Goal: Task Accomplishment & Management: Manage account settings

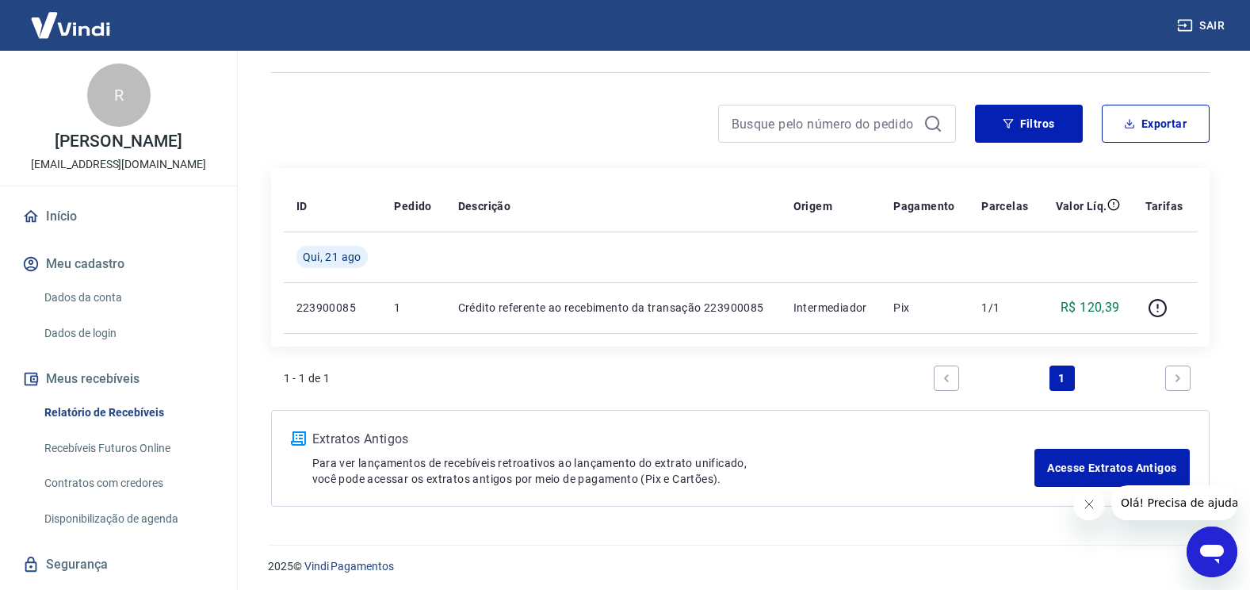
scroll to position [97, 0]
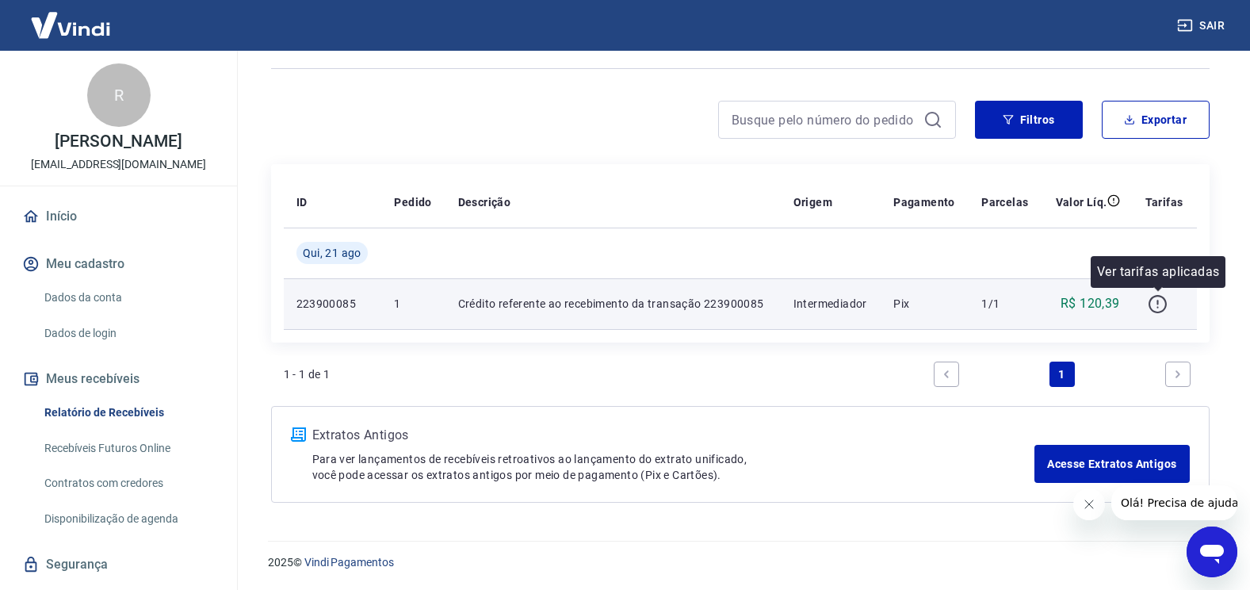
click at [1155, 306] on icon "button" at bounding box center [1157, 304] width 20 height 20
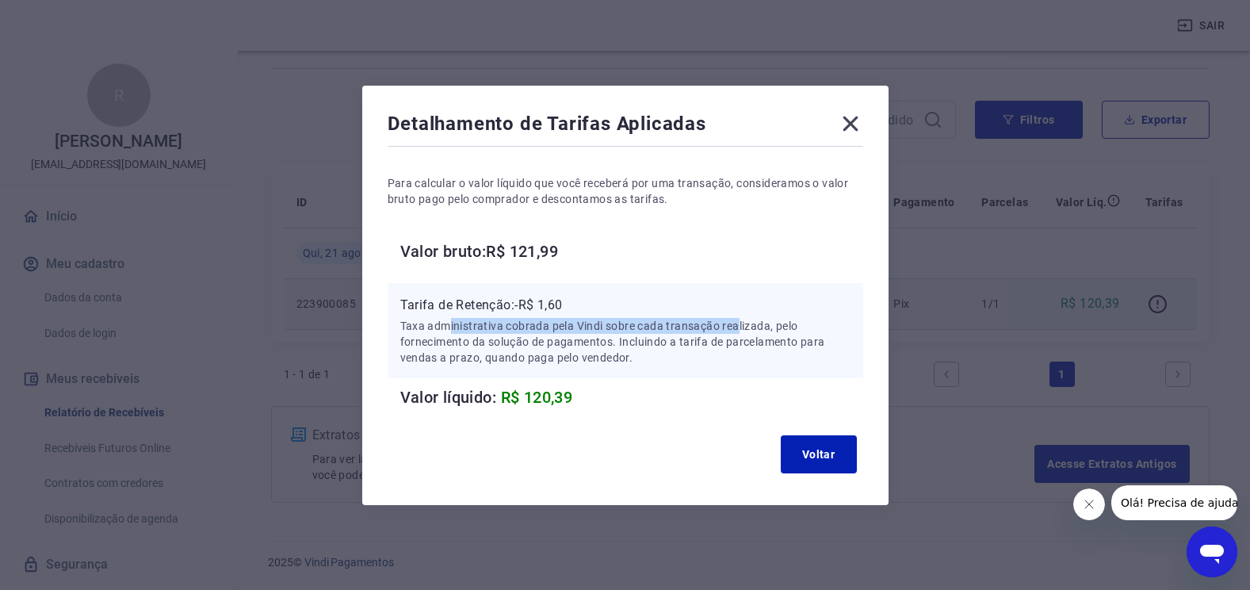
drag, startPoint x: 458, startPoint y: 326, endPoint x: 742, endPoint y: 323, distance: 283.7
click at [742, 323] on p "Taxa administrativa cobrada pela Vindi sobre cada transação realizada, pelo for…" at bounding box center [625, 342] width 450 height 48
drag, startPoint x: 510, startPoint y: 344, endPoint x: 738, endPoint y: 341, distance: 228.2
click at [738, 341] on p "Taxa administrativa cobrada pela Vindi sobre cada transação realizada, pelo for…" at bounding box center [625, 342] width 450 height 48
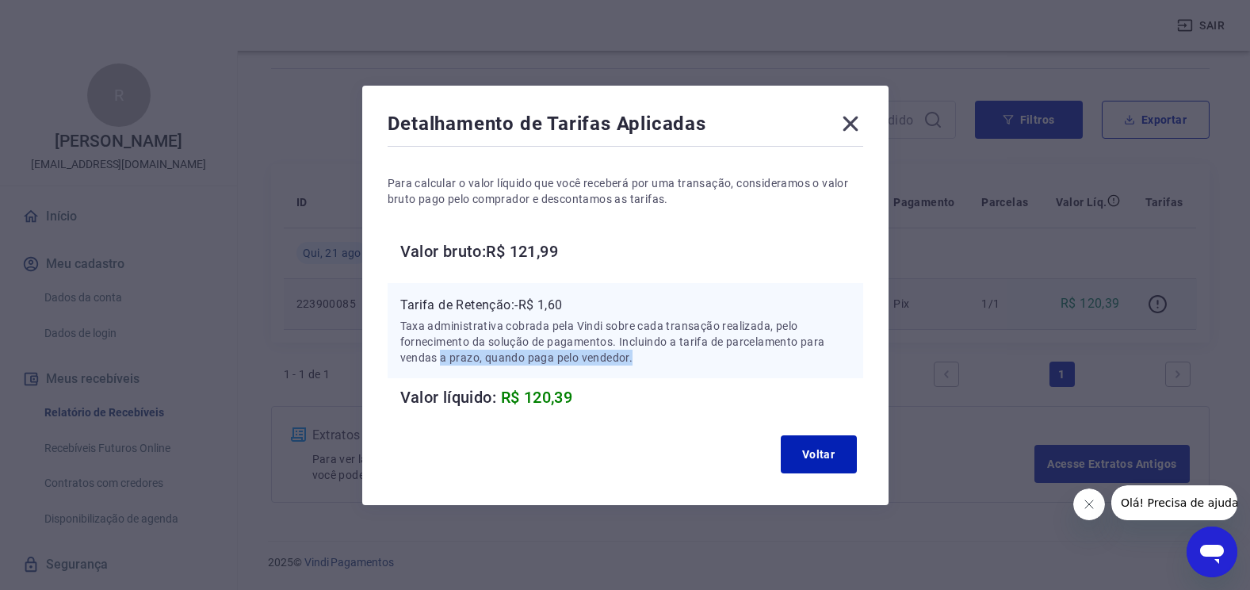
drag, startPoint x: 446, startPoint y: 352, endPoint x: 642, endPoint y: 356, distance: 195.8
click at [642, 356] on p "Taxa administrativa cobrada pela Vindi sobre cada transação realizada, pelo for…" at bounding box center [625, 342] width 450 height 48
click at [837, 446] on button "Voltar" at bounding box center [819, 454] width 76 height 38
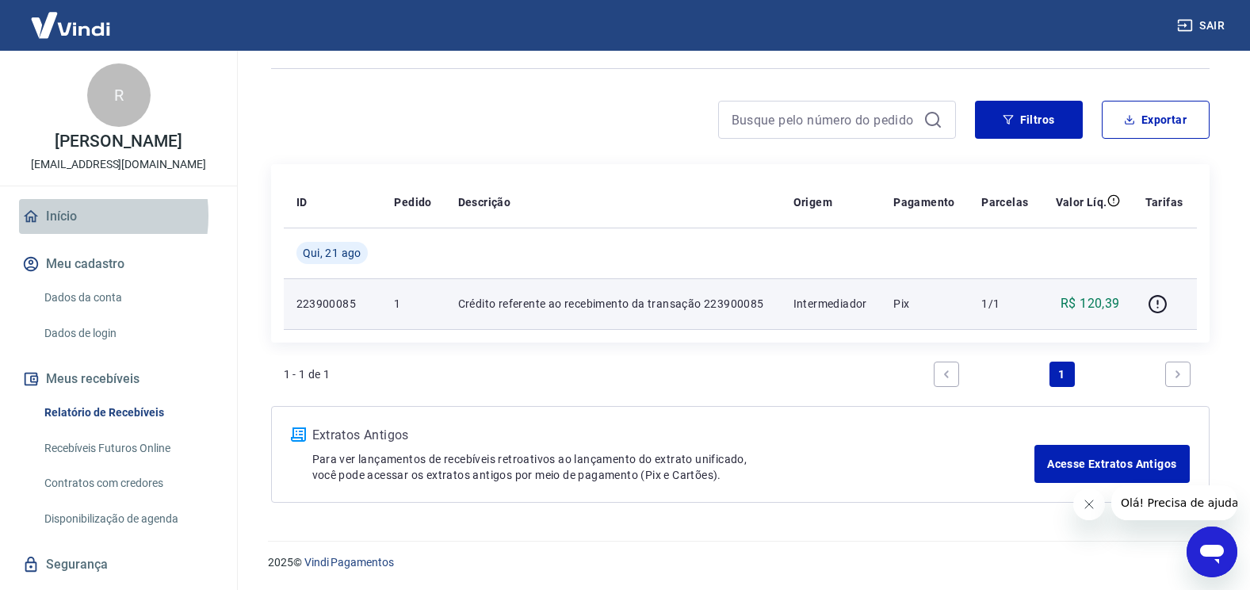
click at [64, 232] on link "Início" at bounding box center [118, 216] width 199 height 35
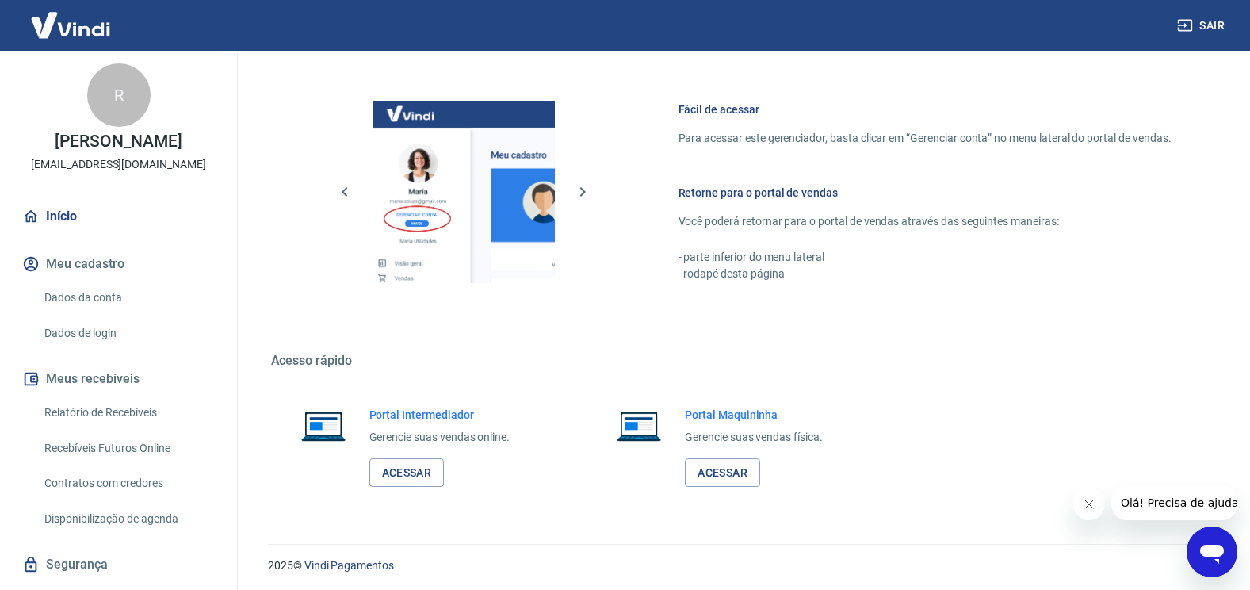
scroll to position [927, 0]
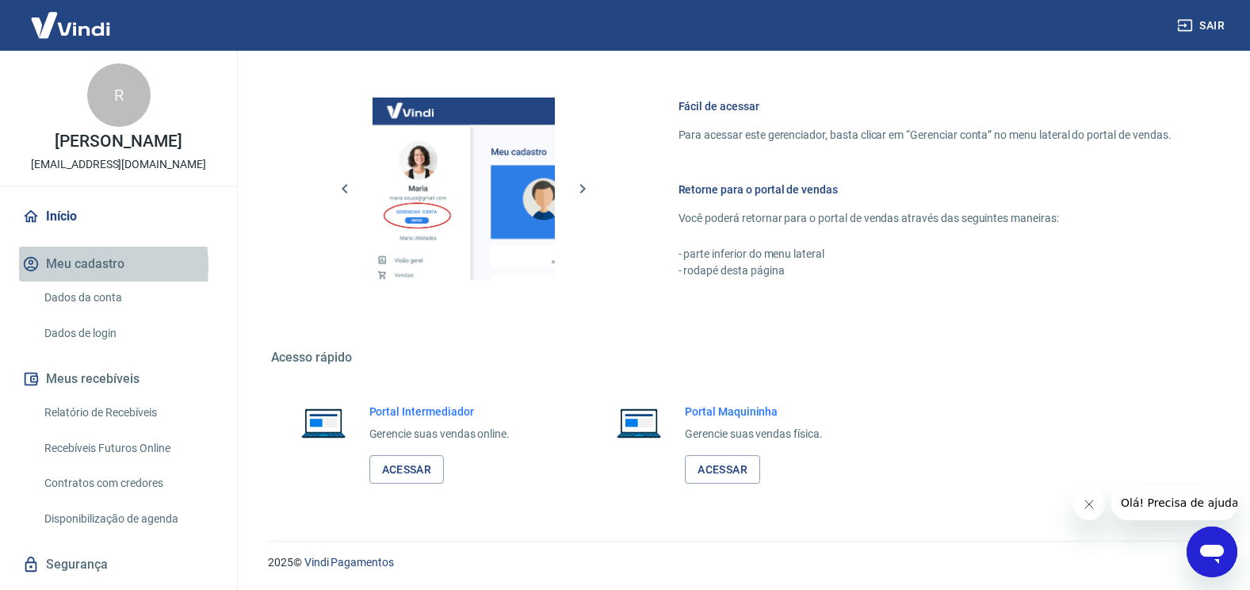
click at [70, 281] on button "Meu cadastro" at bounding box center [118, 263] width 199 height 35
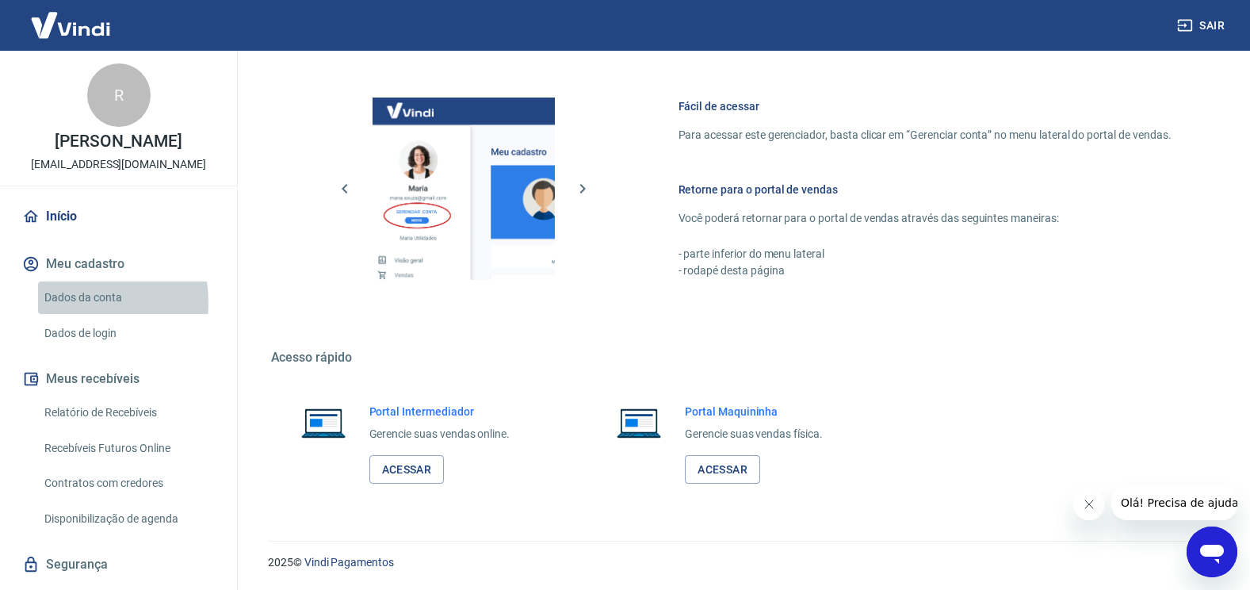
click at [70, 314] on link "Dados da conta" at bounding box center [128, 297] width 180 height 32
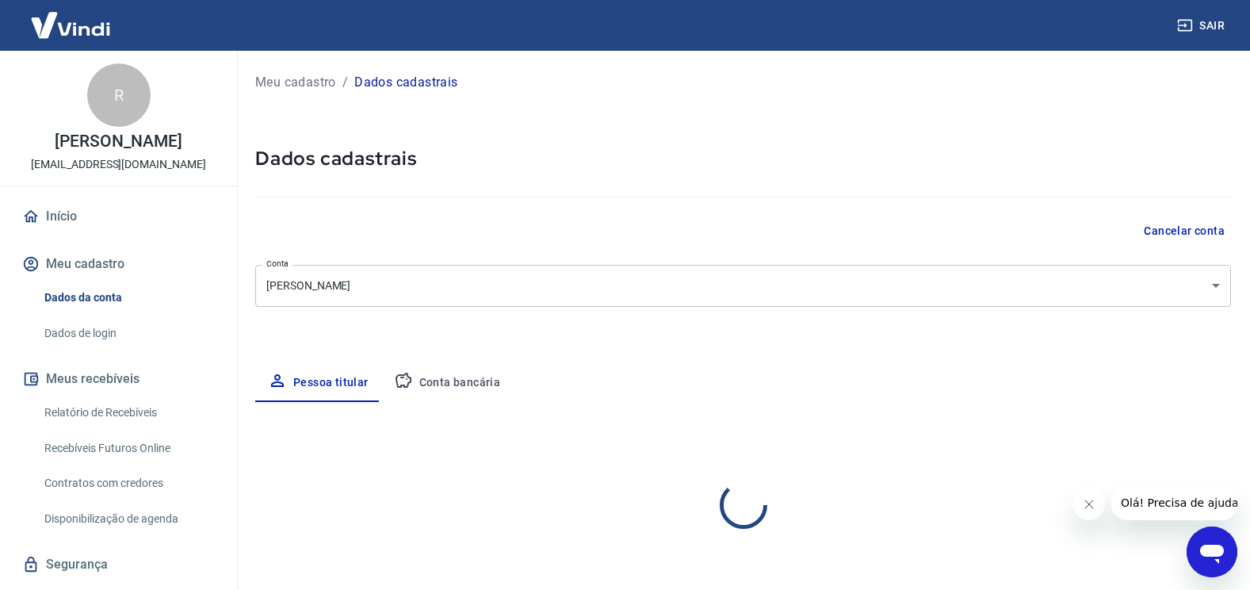
select select "SP"
select select "business"
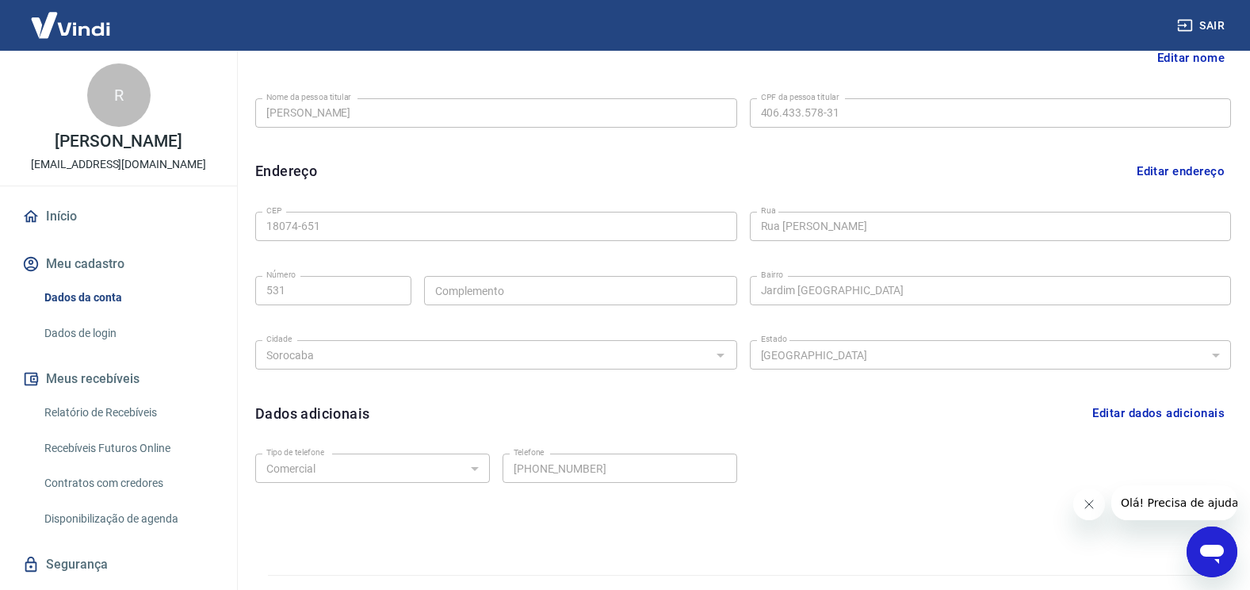
scroll to position [425, 0]
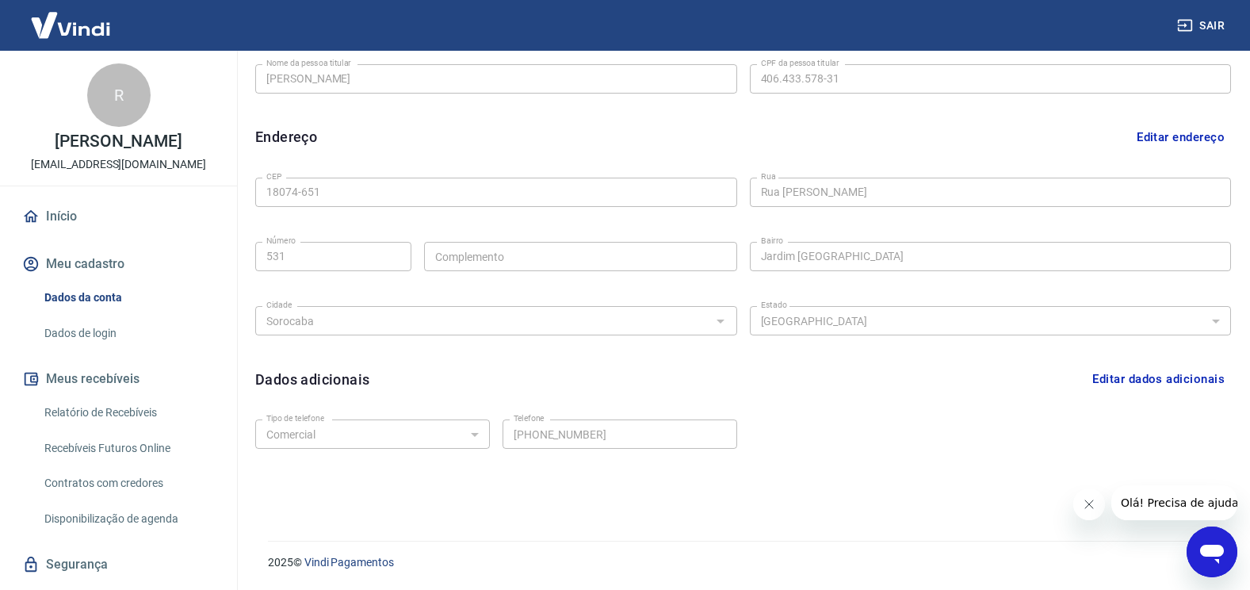
click at [1125, 379] on button "Editar dados adicionais" at bounding box center [1158, 379] width 145 height 30
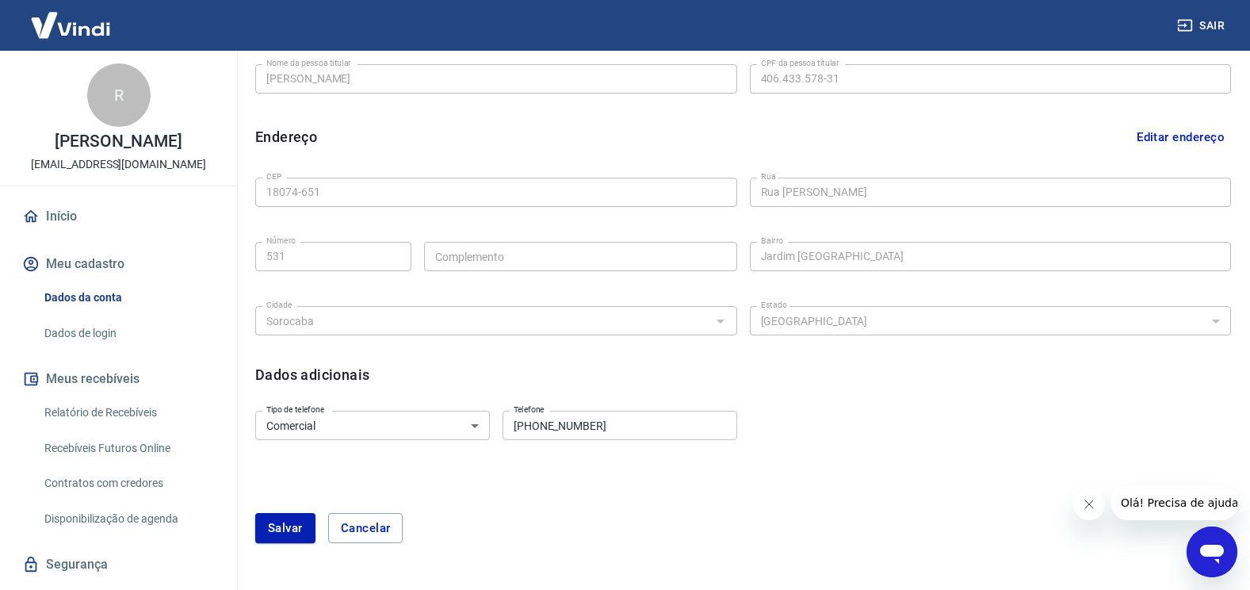
click at [419, 415] on select "Residencial Comercial" at bounding box center [372, 424] width 235 height 29
click at [409, 430] on select "Residencial Comercial" at bounding box center [372, 424] width 235 height 29
drag, startPoint x: 640, startPoint y: 425, endPoint x: 430, endPoint y: 424, distance: 209.2
click at [430, 424] on div "Tipo de telefone Residencial Comercial Tipo de telefone Telefone (15) 97403-665…" at bounding box center [496, 423] width 482 height 39
type input "[PHONE_NUMBER]"
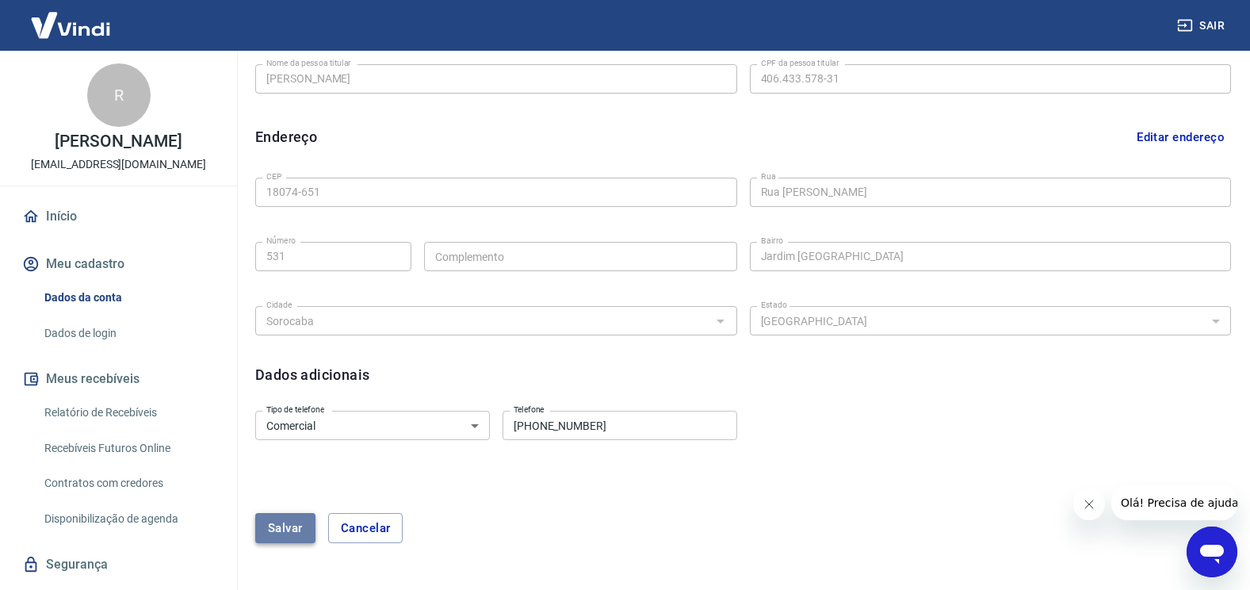
click at [277, 518] on button "Salvar" at bounding box center [285, 528] width 60 height 30
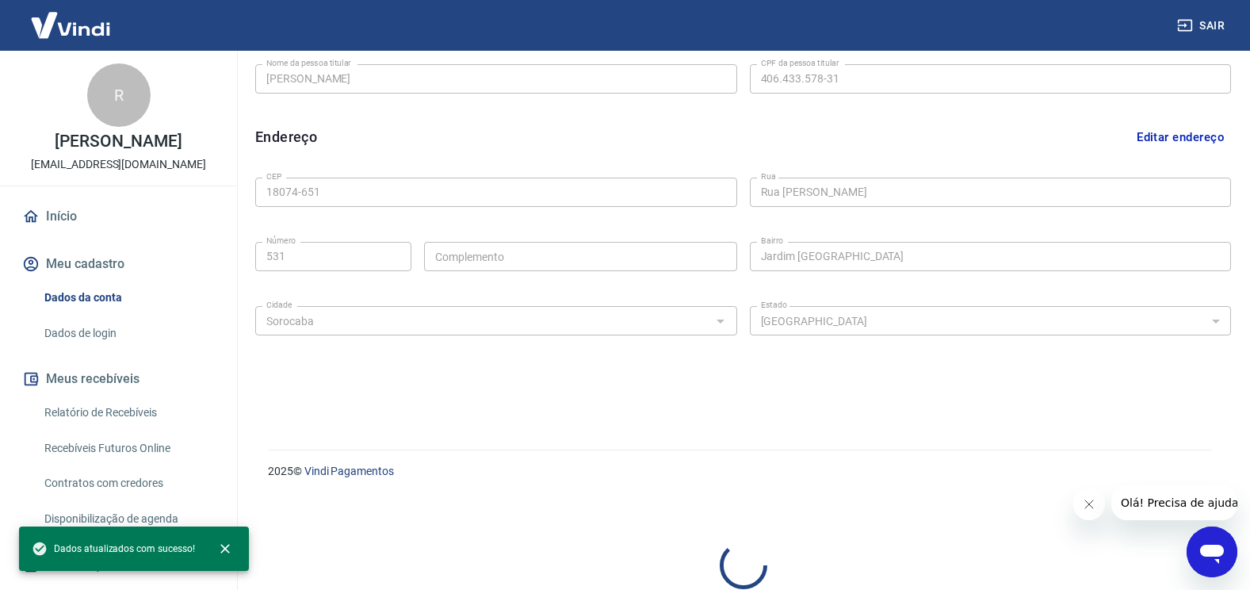
select select "business"
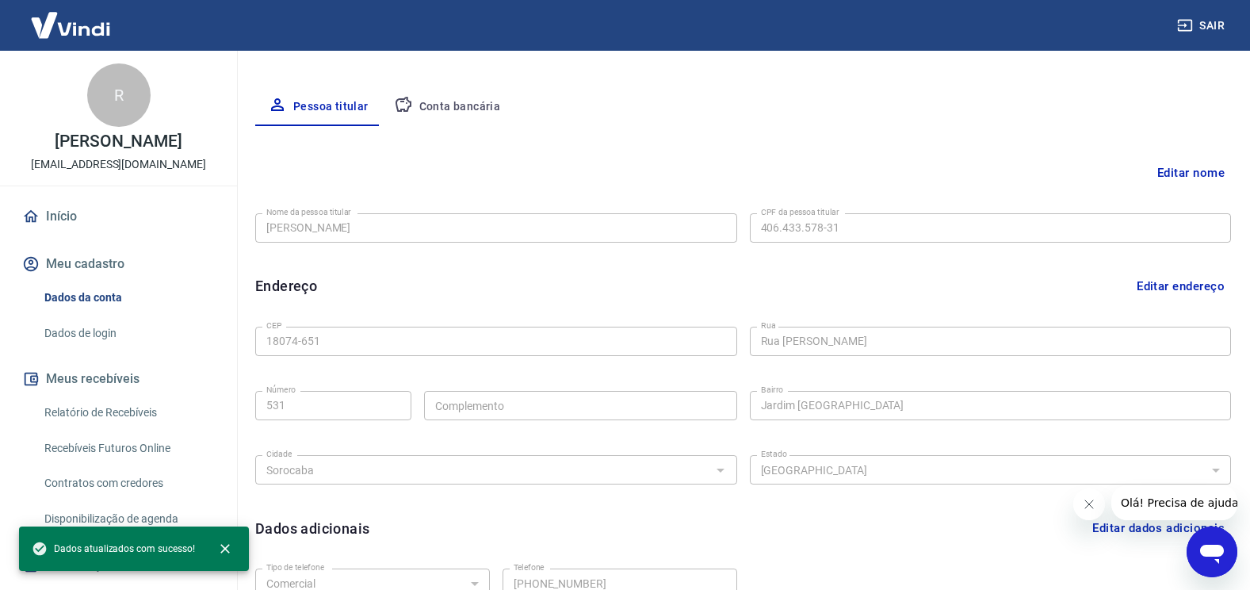
scroll to position [187, 0]
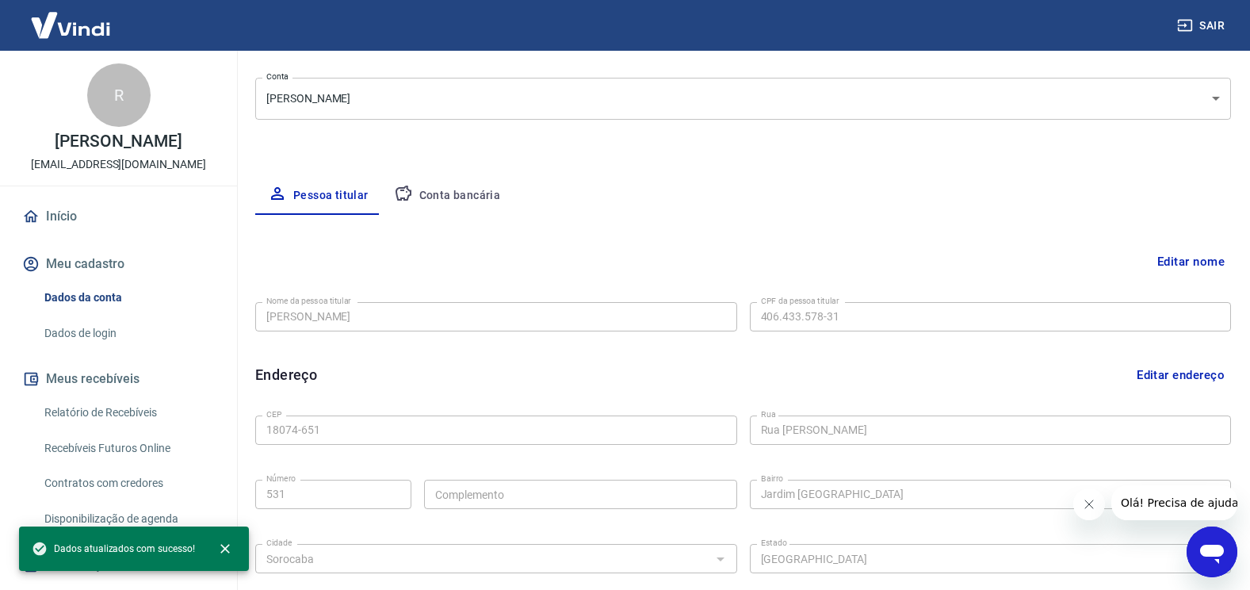
click at [70, 233] on link "Início" at bounding box center [118, 216] width 199 height 35
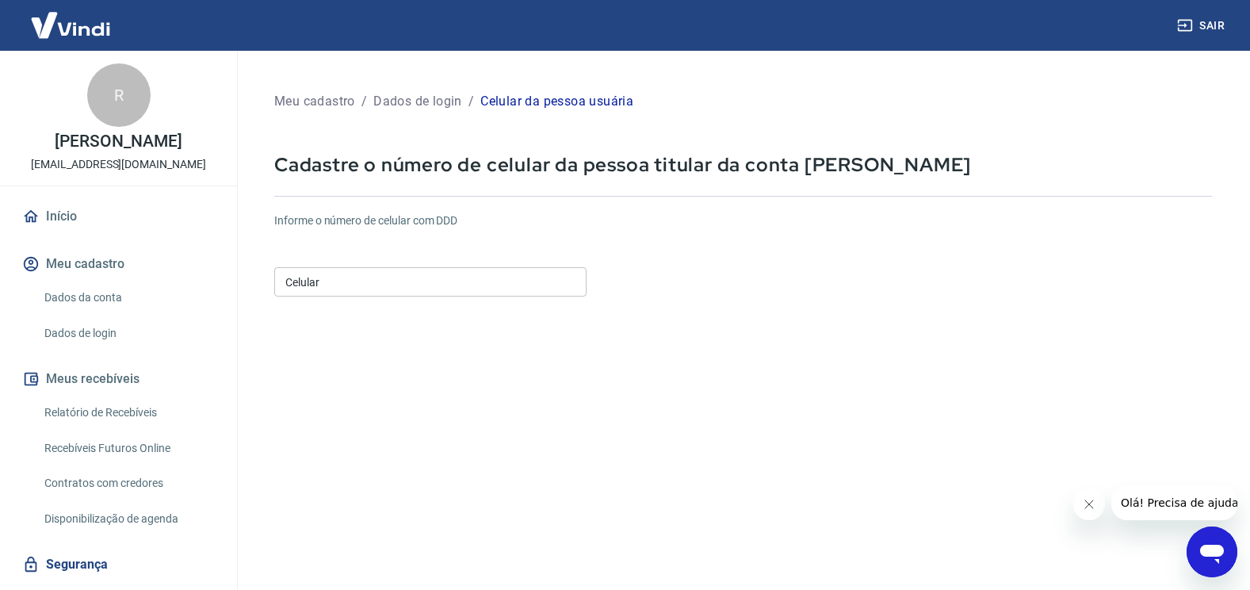
click at [472, 279] on input "Celular" at bounding box center [430, 281] width 312 height 29
type input "(1"
type input "[PHONE_NUMBER]"
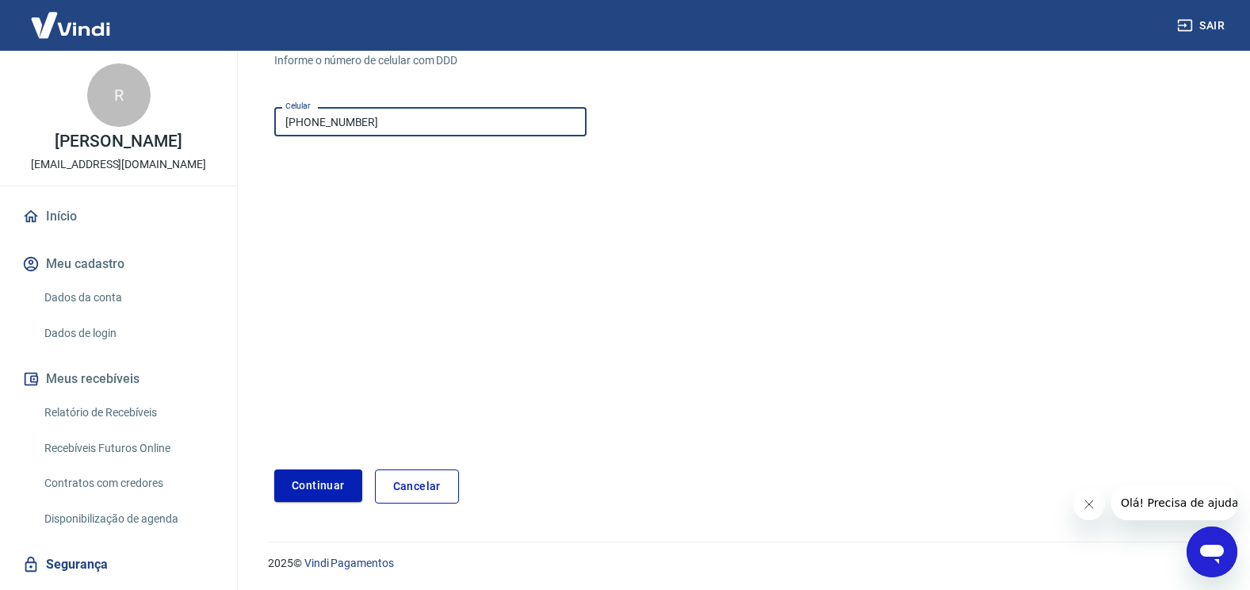
scroll to position [161, 0]
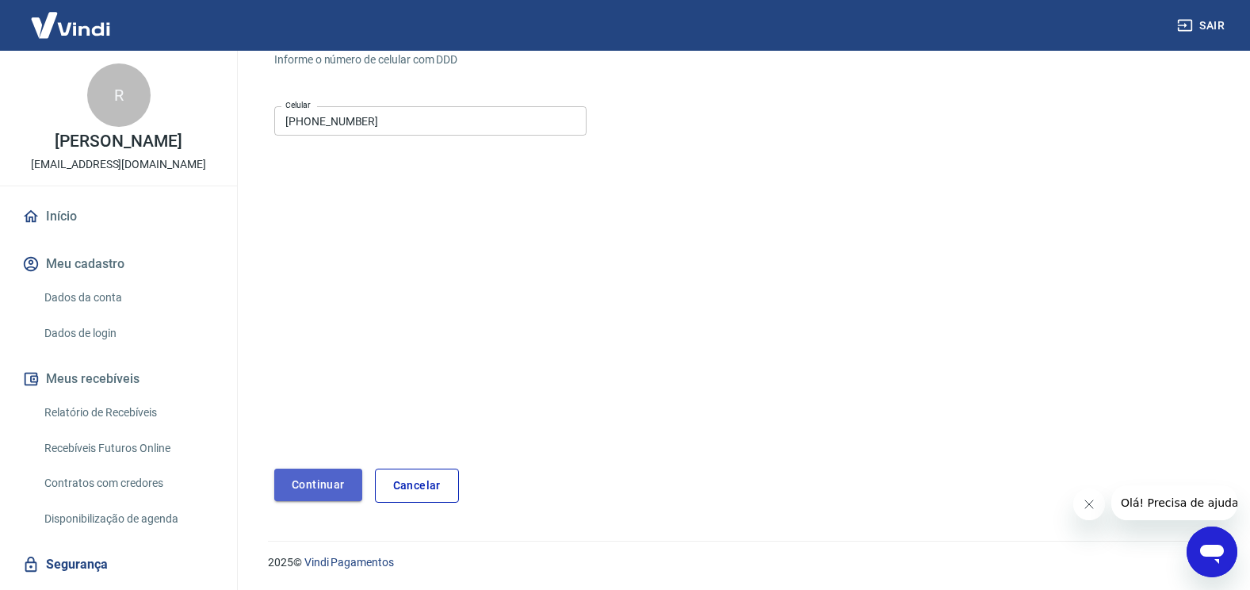
click at [317, 481] on button "Continuar" at bounding box center [318, 484] width 88 height 32
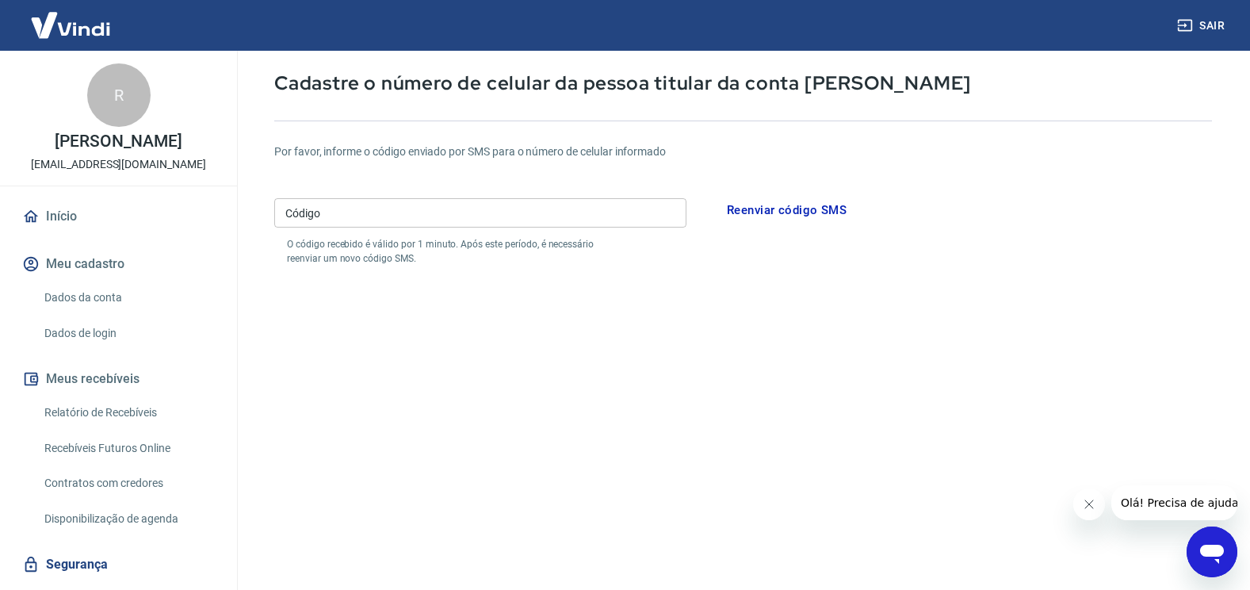
scroll to position [161, 0]
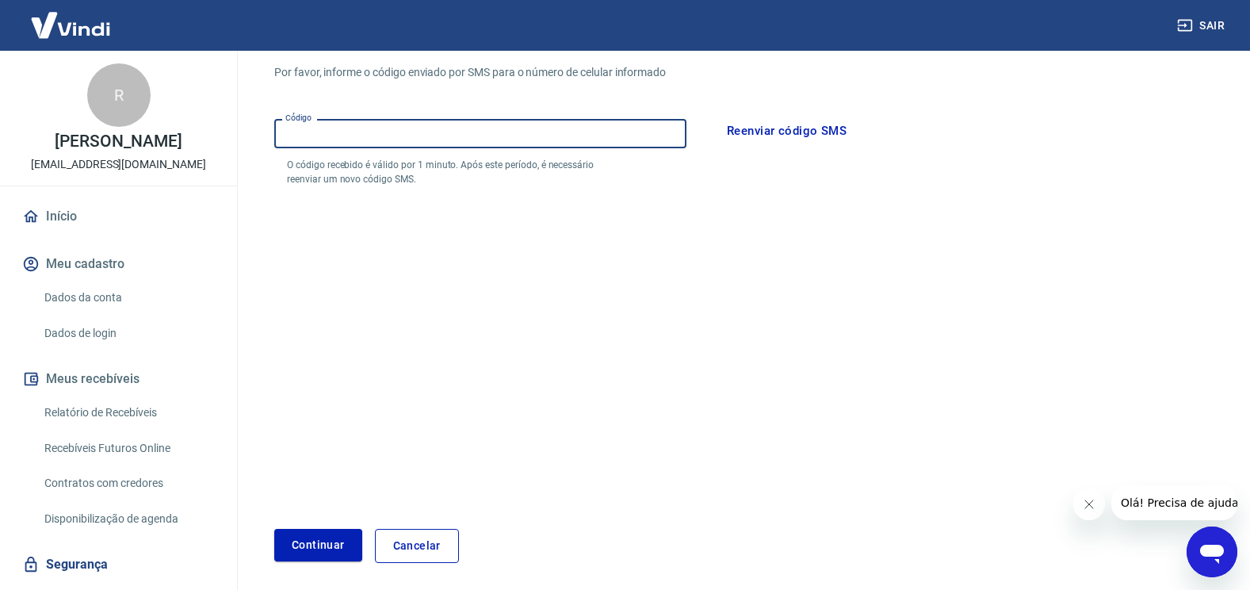
click at [380, 138] on input "Código" at bounding box center [480, 133] width 412 height 29
type input "975592"
click at [309, 535] on button "Continuar" at bounding box center [318, 545] width 88 height 32
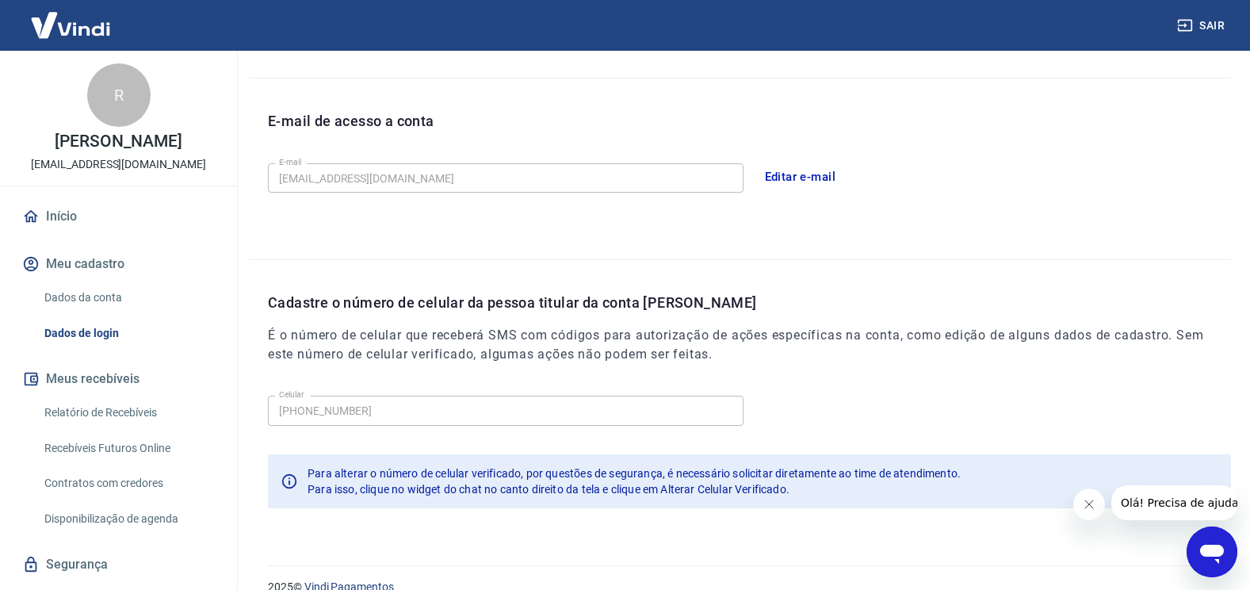
scroll to position [426, 0]
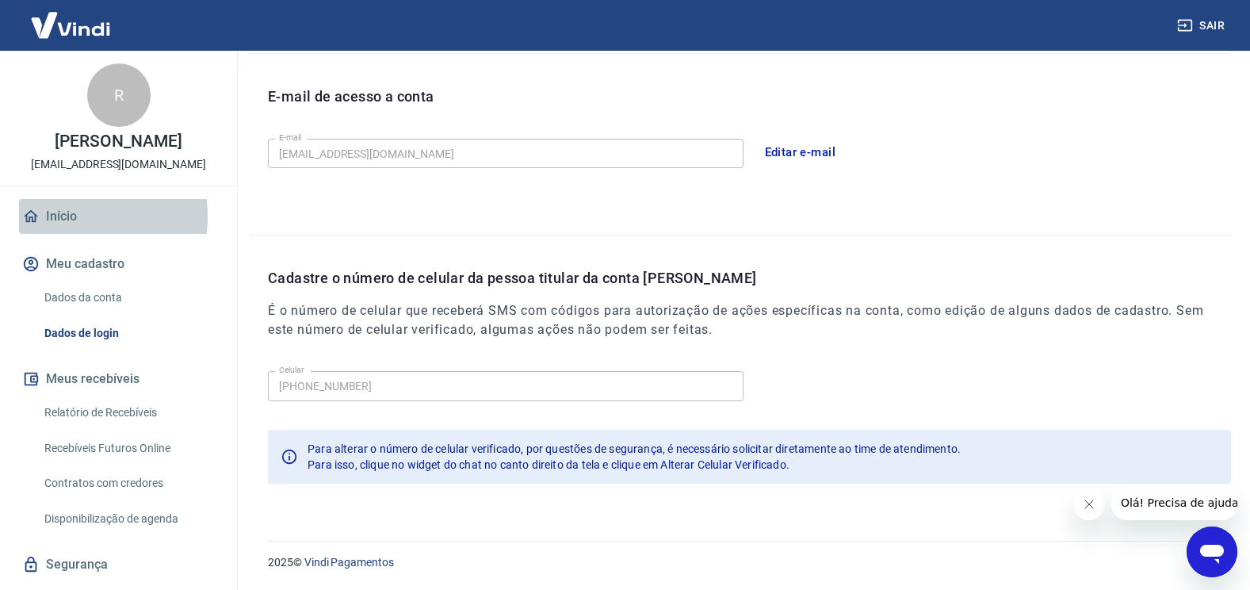
click at [60, 233] on link "Início" at bounding box center [118, 216] width 199 height 35
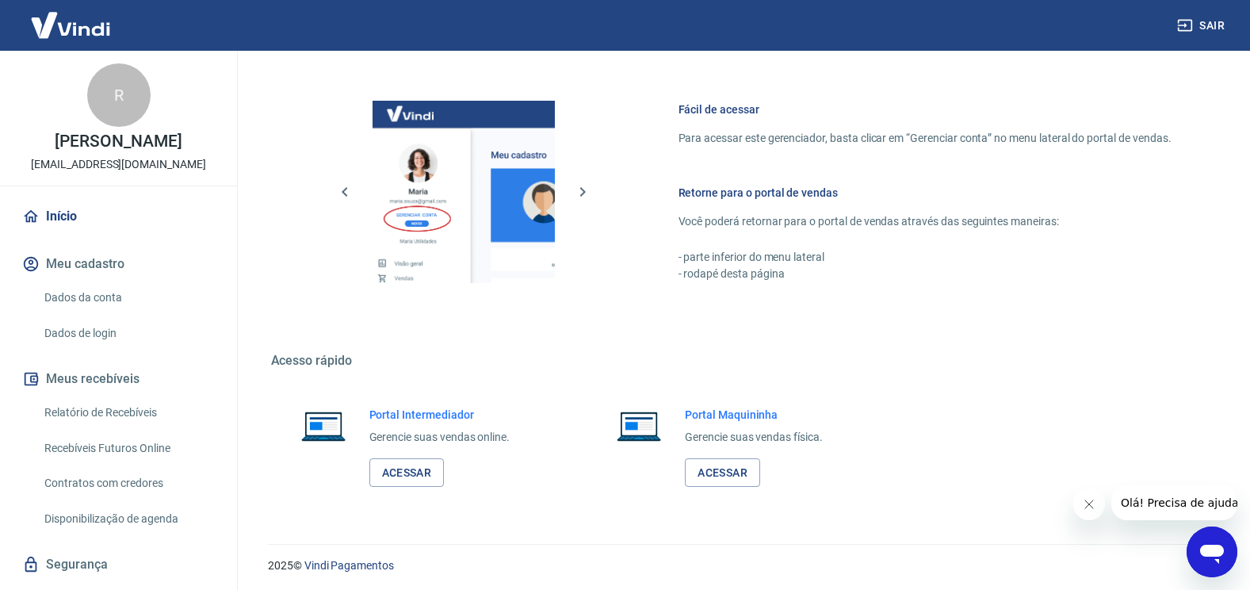
scroll to position [927, 0]
